Goal: Task Accomplishment & Management: Complete application form

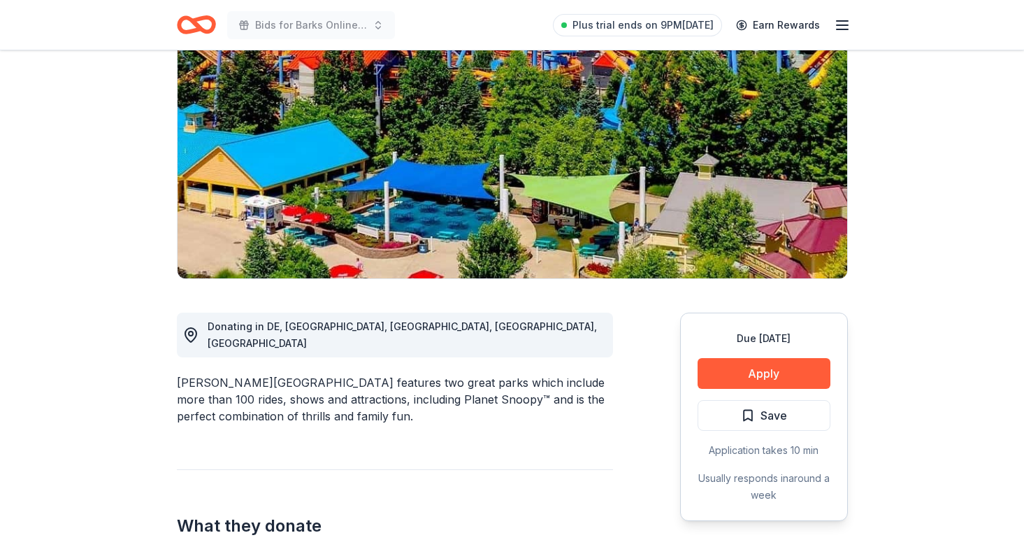
scroll to position [152, 0]
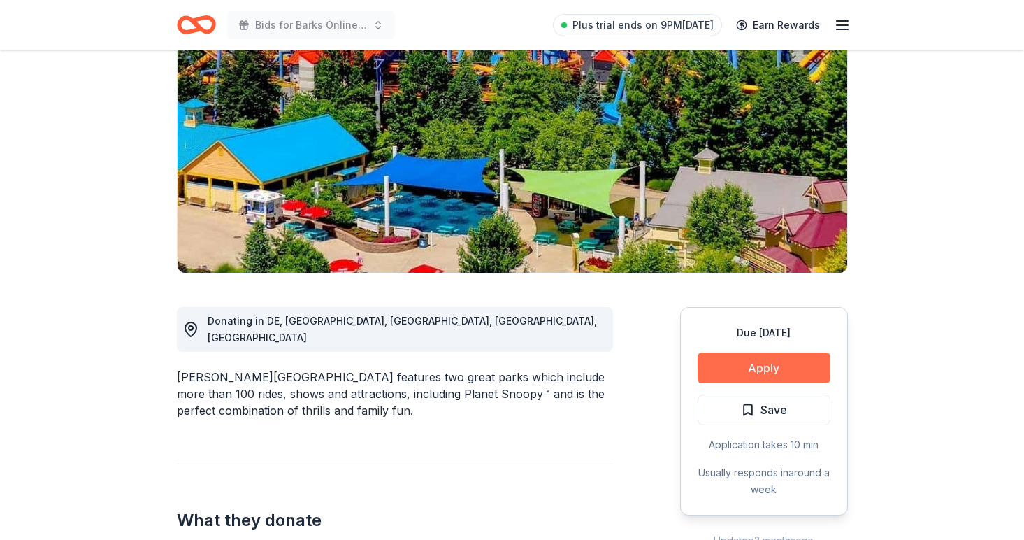
click at [818, 359] on button "Apply" at bounding box center [764, 367] width 133 height 31
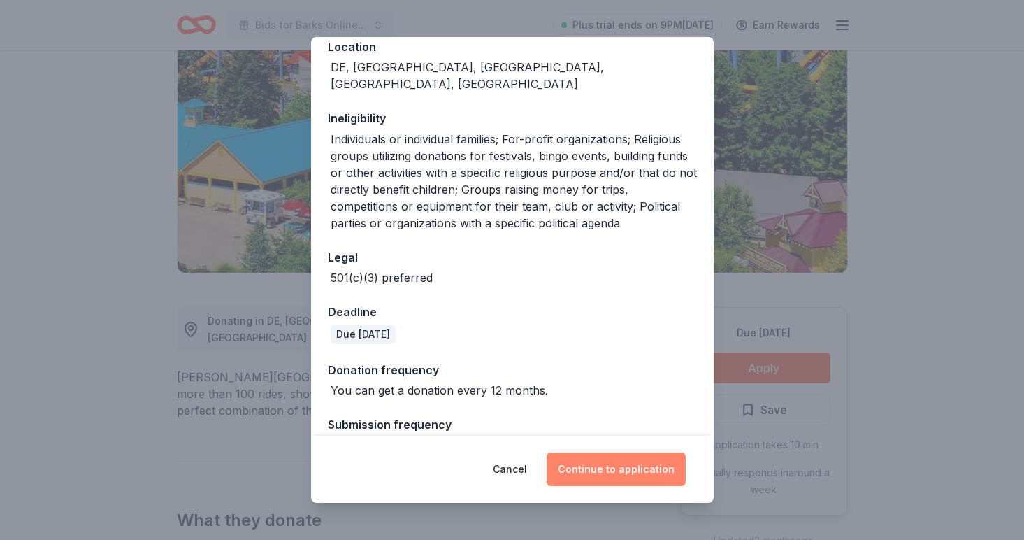
scroll to position [184, 0]
click at [596, 470] on button "Continue to application" at bounding box center [616, 469] width 139 height 34
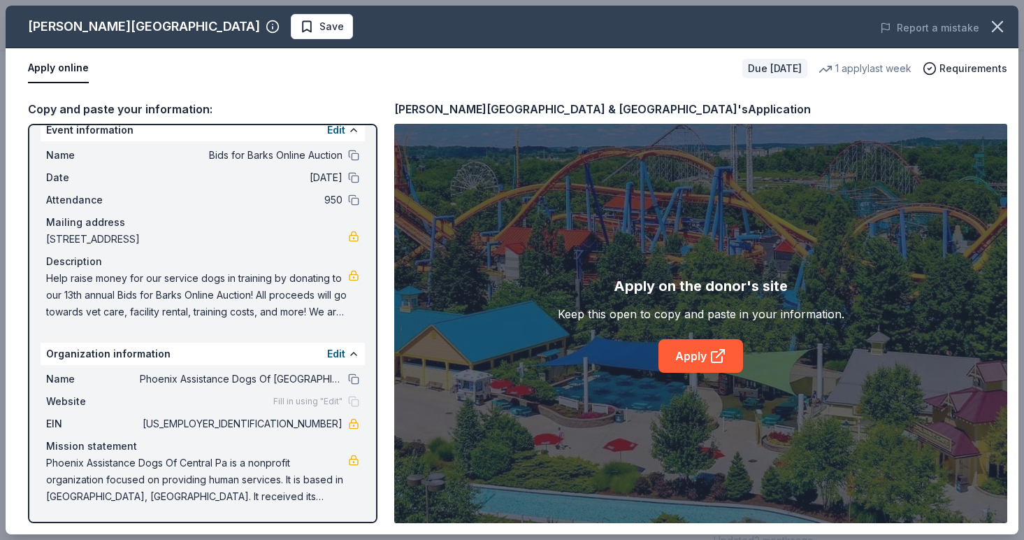
scroll to position [0, 0]
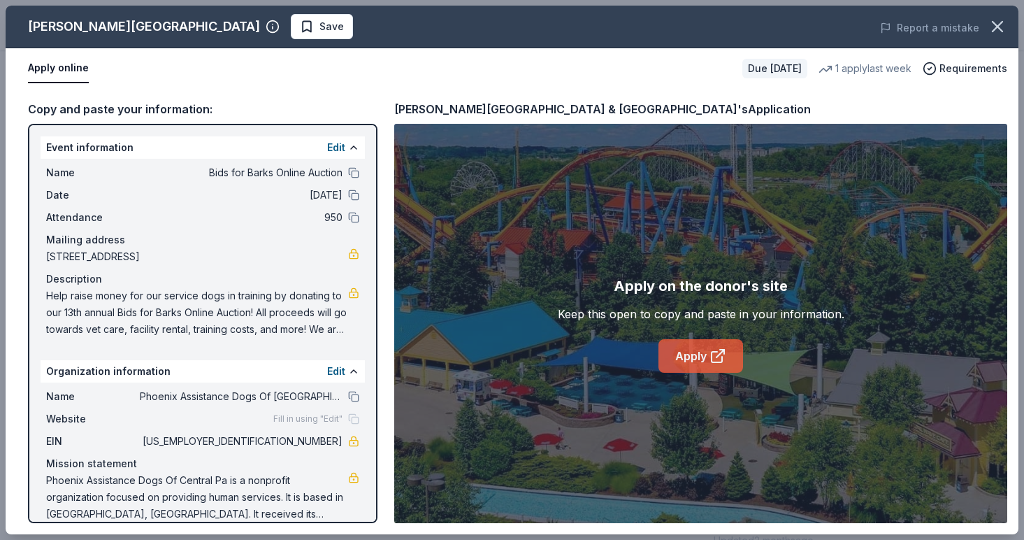
click at [691, 357] on link "Apply" at bounding box center [701, 356] width 85 height 34
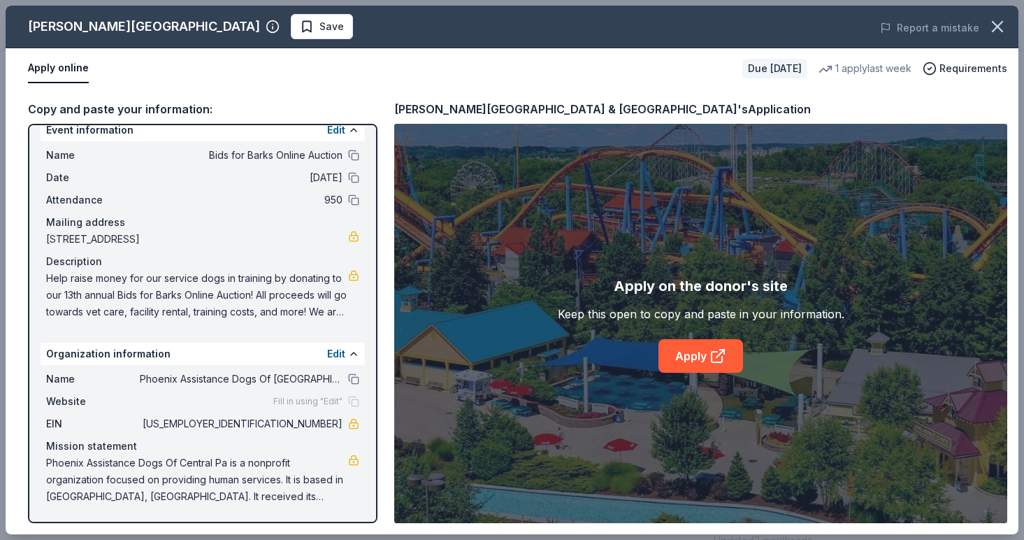
scroll to position [17, 0]
click at [338, 312] on span "Help raise money for our service dogs in training by donating to our 13th annua…" at bounding box center [197, 295] width 302 height 50
click at [352, 276] on link at bounding box center [353, 275] width 11 height 11
click at [668, 348] on link "Apply" at bounding box center [701, 356] width 85 height 34
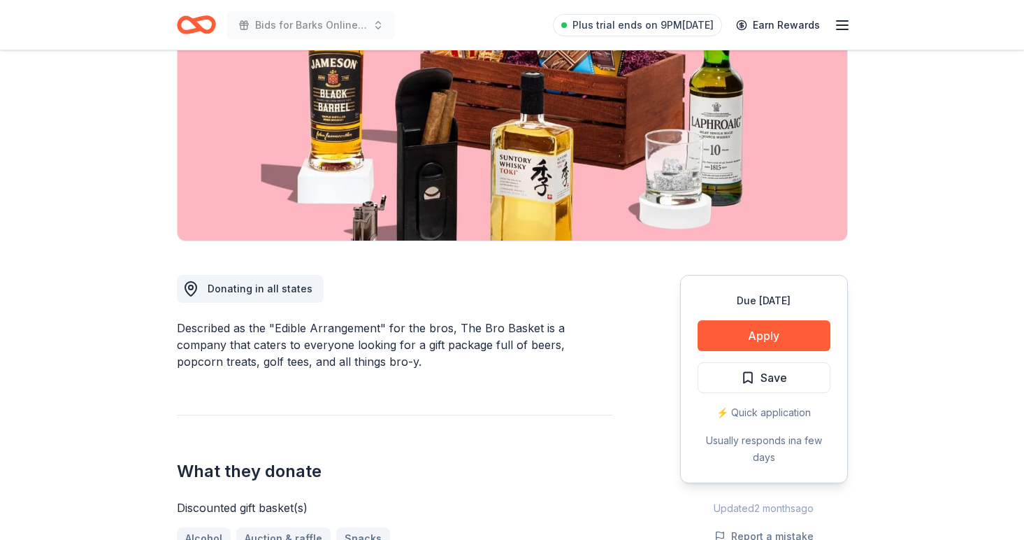
scroll to position [194, 0]
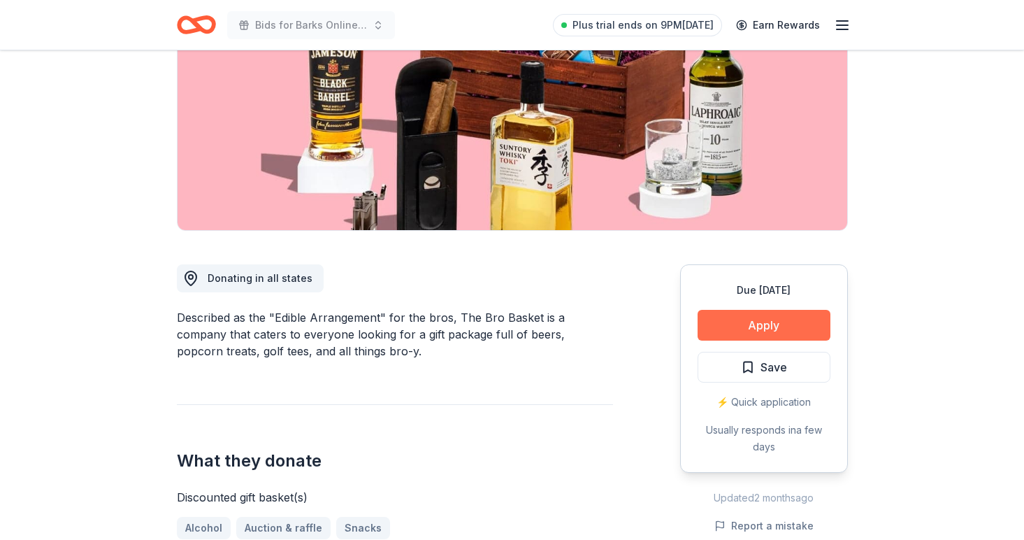
click at [733, 333] on button "Apply" at bounding box center [764, 325] width 133 height 31
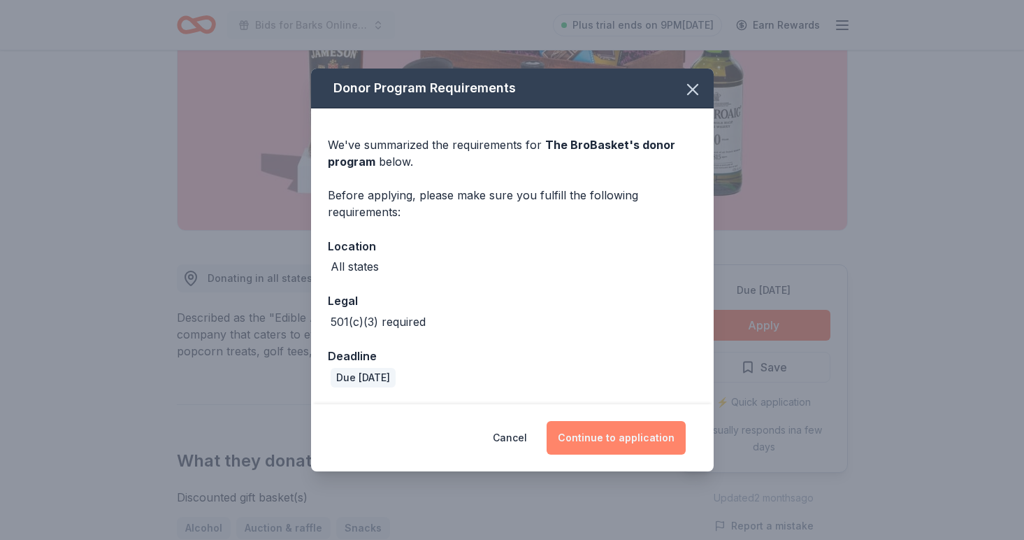
click at [655, 438] on button "Continue to application" at bounding box center [616, 438] width 139 height 34
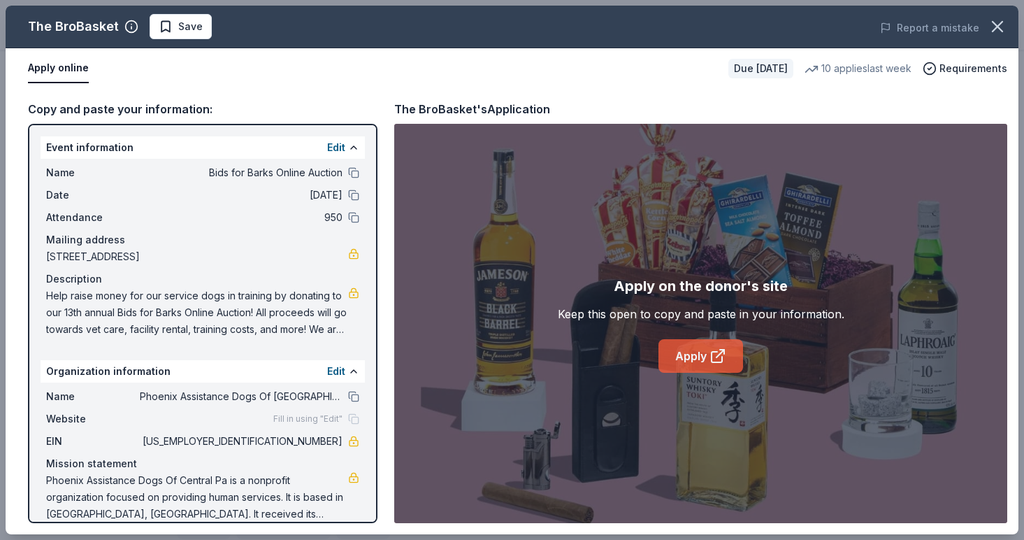
click at [710, 361] on icon at bounding box center [718, 355] width 17 height 17
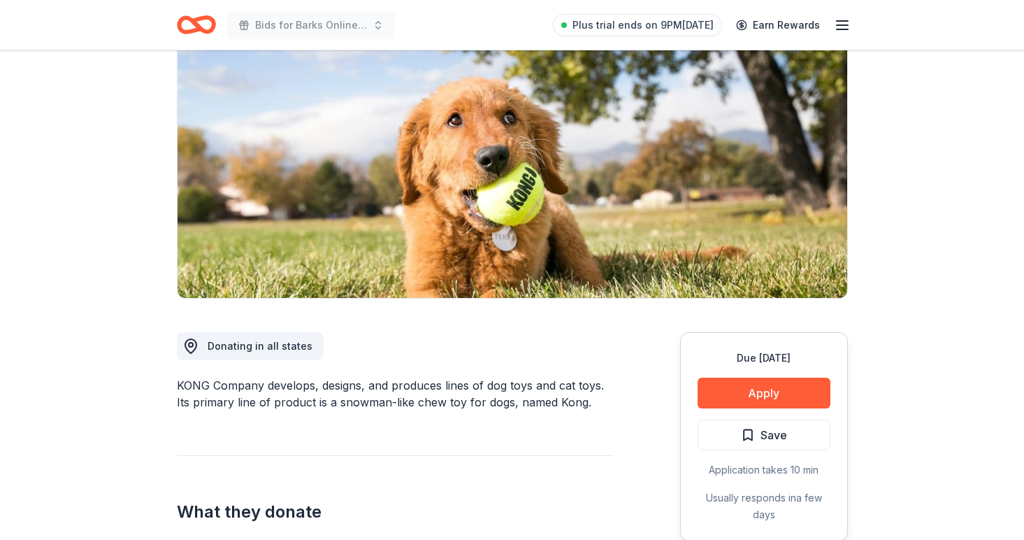
scroll to position [171, 0]
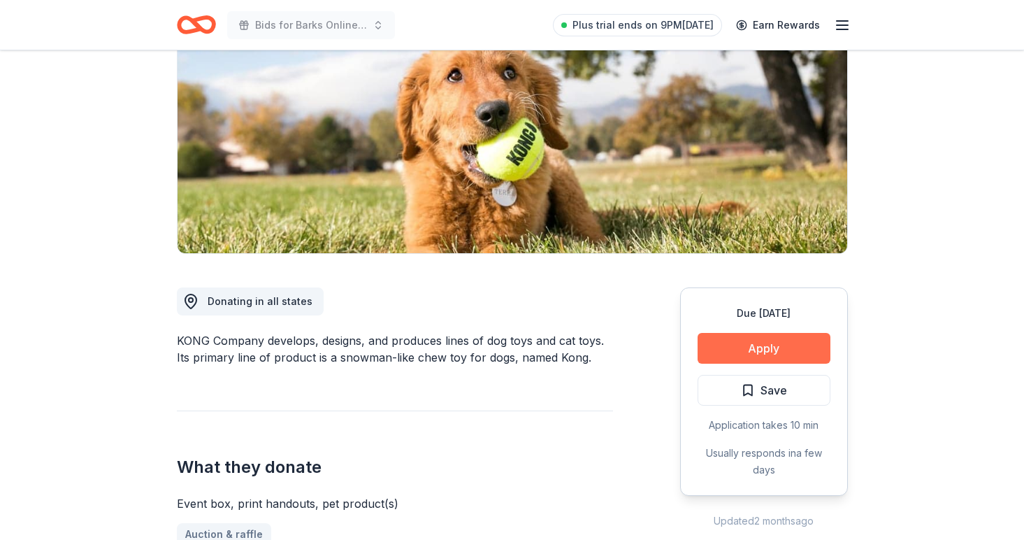
click at [803, 343] on button "Apply" at bounding box center [764, 348] width 133 height 31
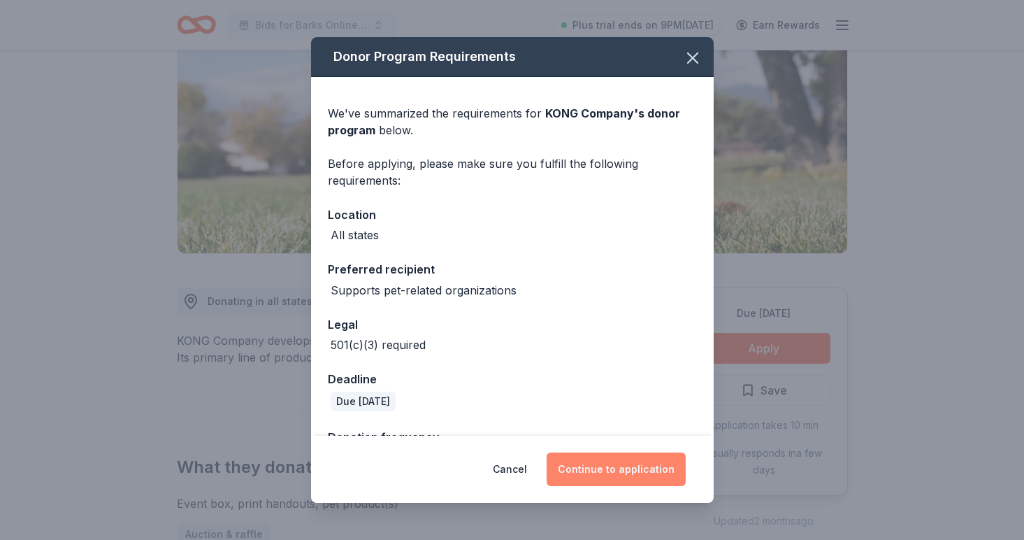
click at [612, 467] on button "Continue to application" at bounding box center [616, 469] width 139 height 34
